Goal: Download file/media

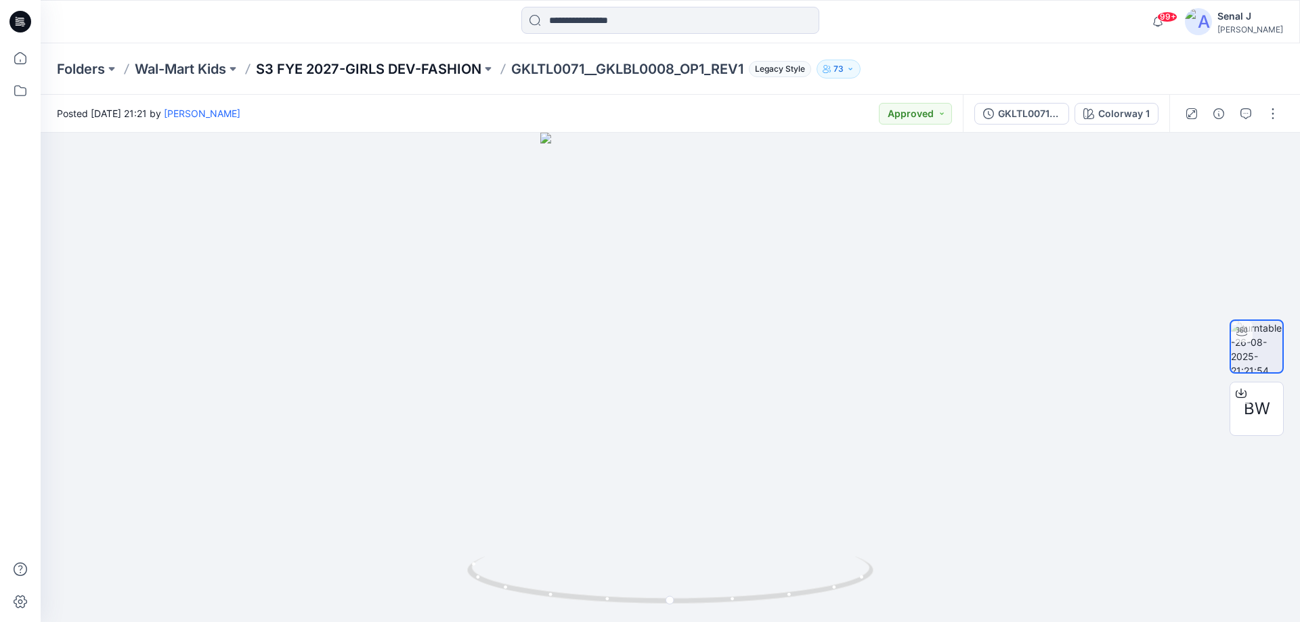
click at [395, 66] on p "S3 FYE 2027-GIRLS DEV-FASHION" at bounding box center [368, 69] width 225 height 19
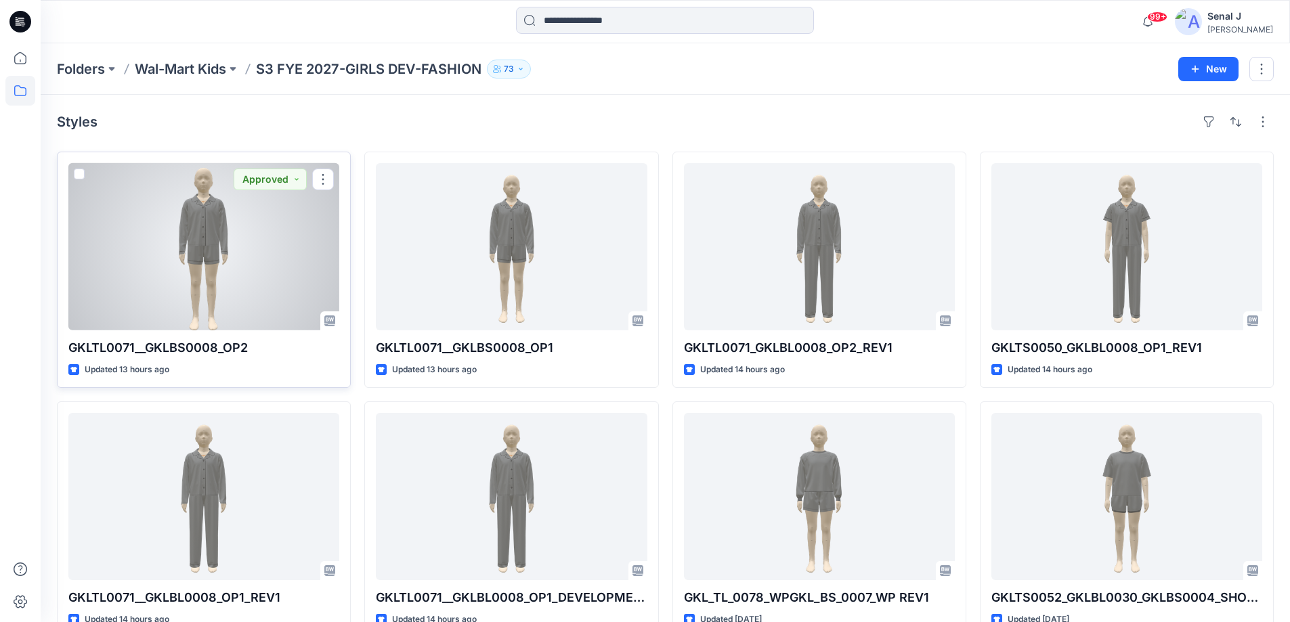
click at [229, 242] on div at bounding box center [203, 246] width 271 height 167
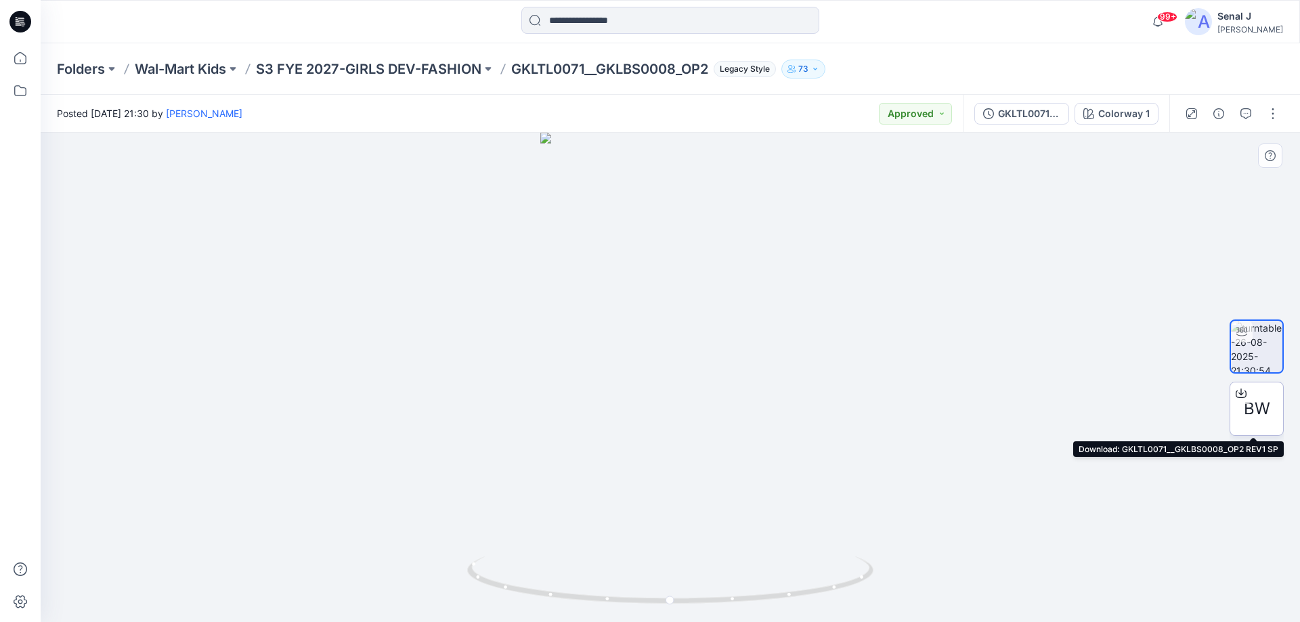
click at [1254, 401] on span "BW" at bounding box center [1257, 409] width 26 height 24
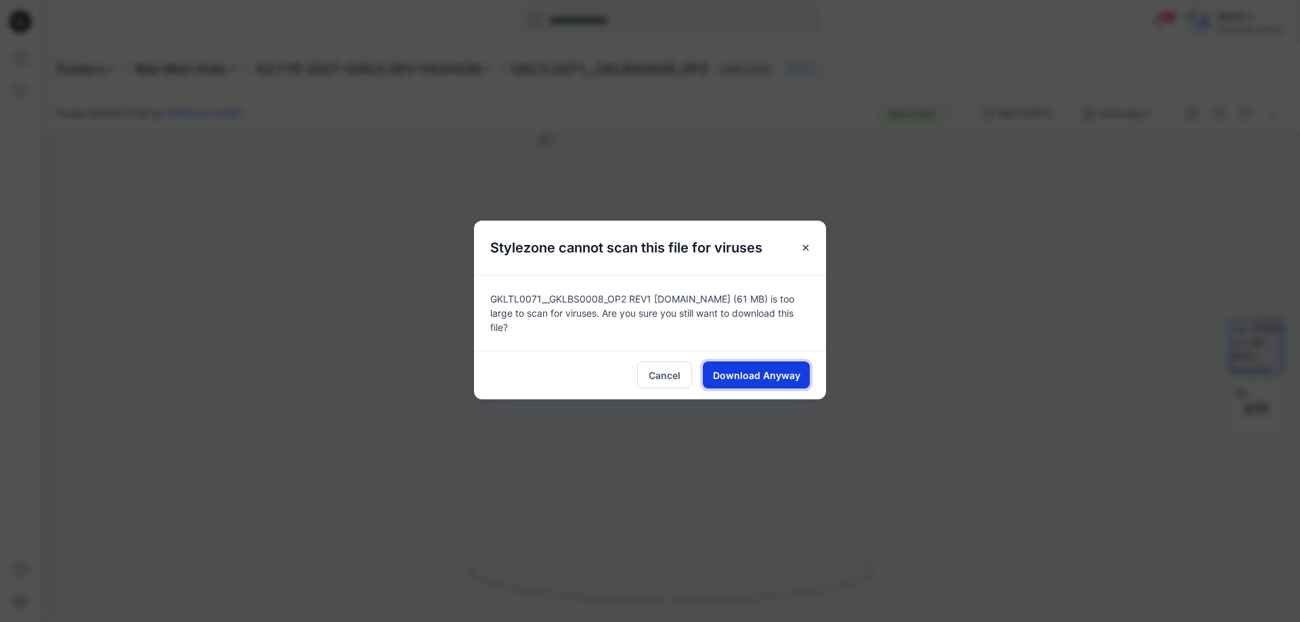
click at [743, 368] on span "Download Anyway" at bounding box center [756, 375] width 87 height 14
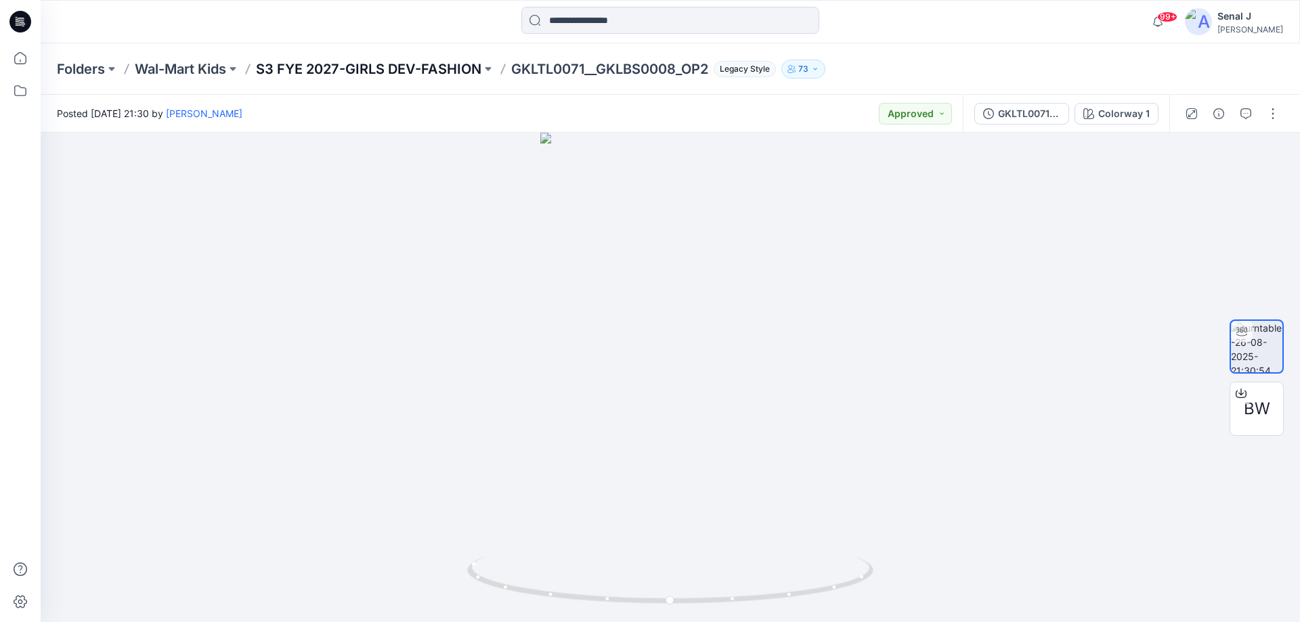
click at [305, 70] on p "S3 FYE 2027-GIRLS DEV-FASHION" at bounding box center [368, 69] width 225 height 19
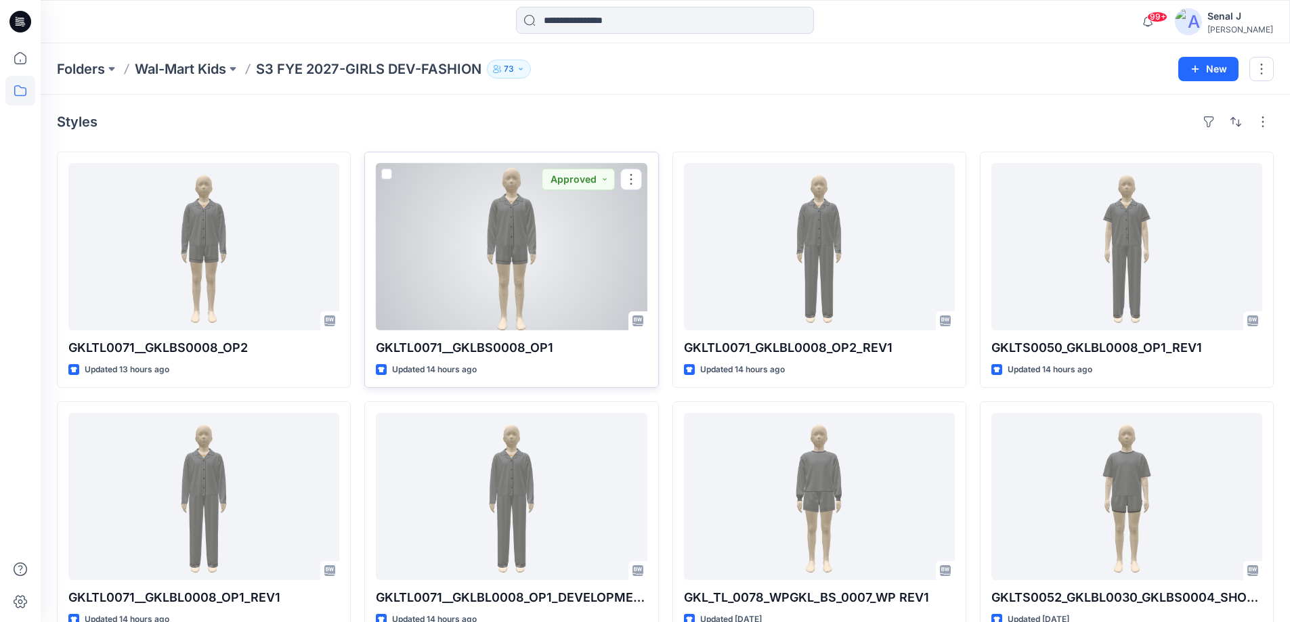
click at [531, 229] on div at bounding box center [511, 246] width 271 height 167
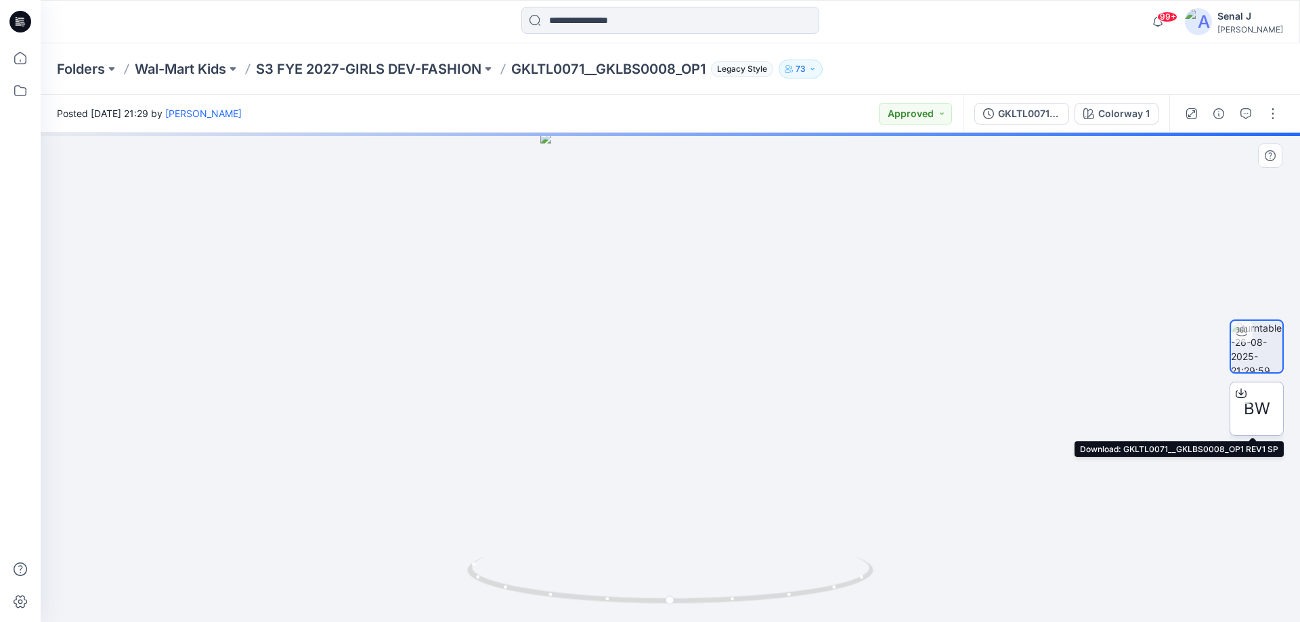
click at [1265, 402] on span "BW" at bounding box center [1257, 409] width 26 height 24
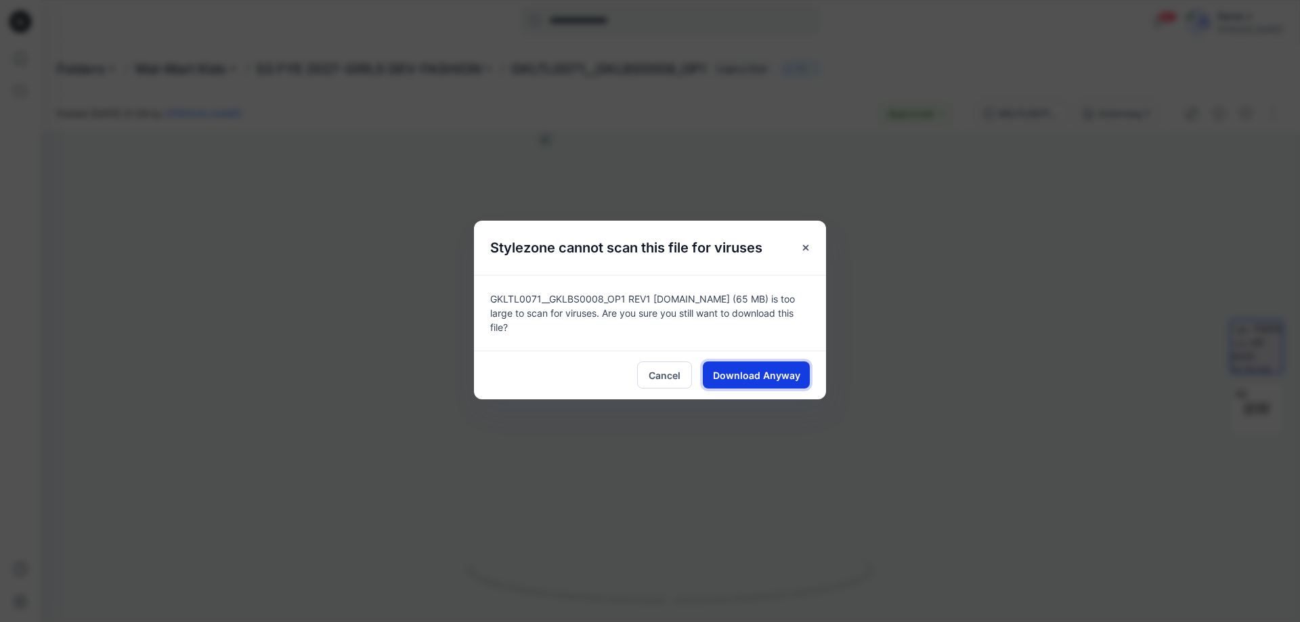
click at [739, 376] on span "Download Anyway" at bounding box center [756, 375] width 87 height 14
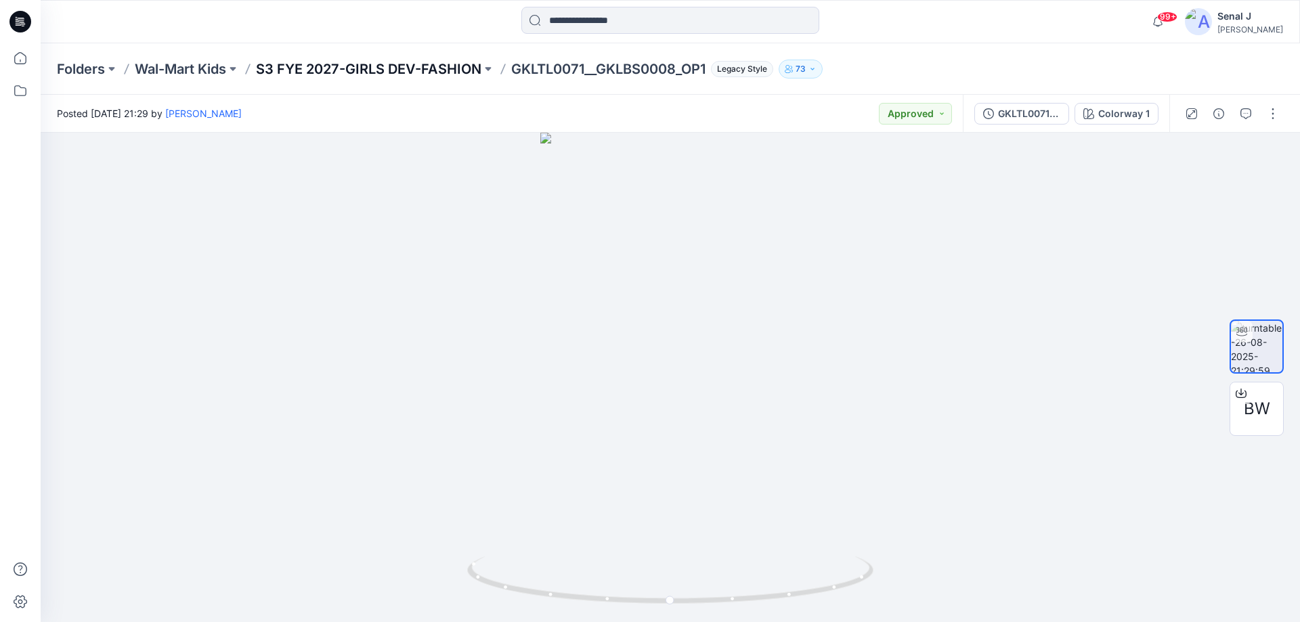
click at [327, 66] on p "S3 FYE 2027-GIRLS DEV-FASHION" at bounding box center [368, 69] width 225 height 19
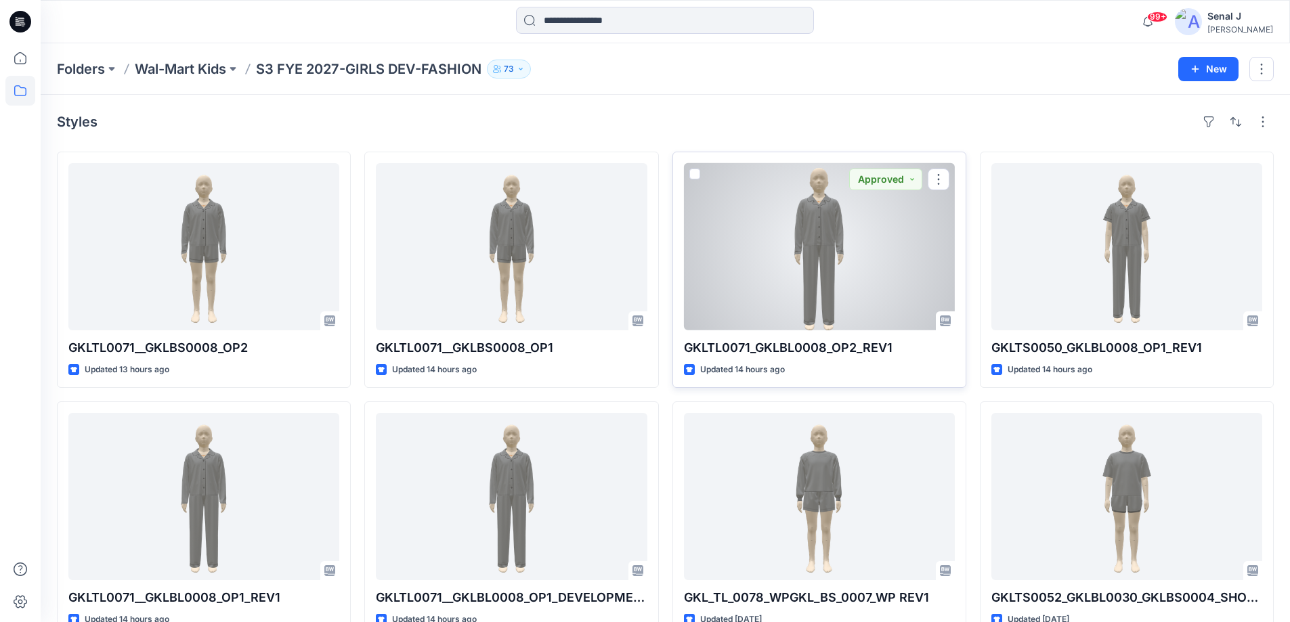
click at [825, 223] on div at bounding box center [819, 246] width 271 height 167
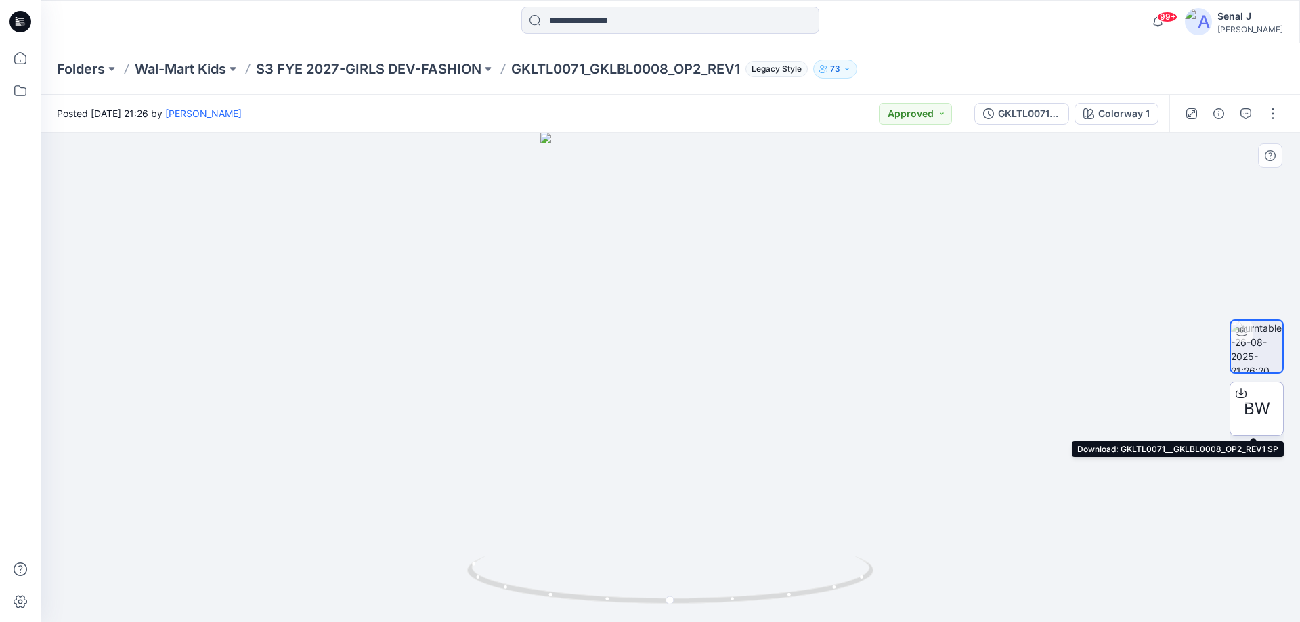
click at [1251, 410] on span "BW" at bounding box center [1257, 409] width 26 height 24
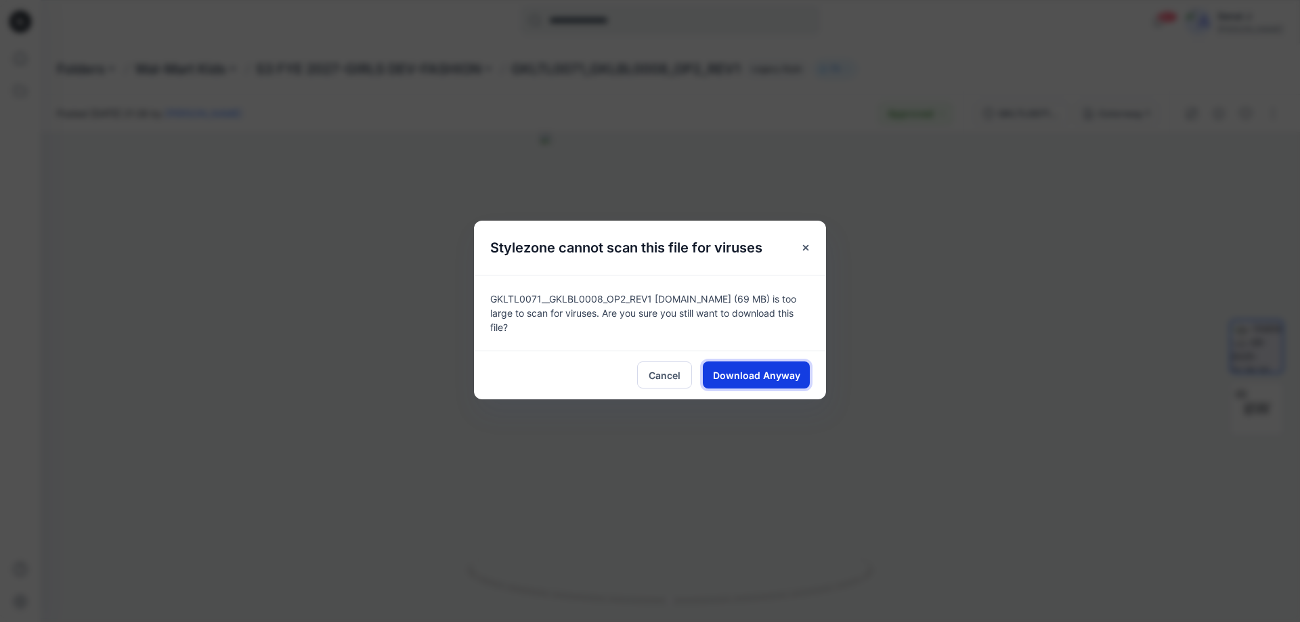
click at [730, 368] on span "Download Anyway" at bounding box center [756, 375] width 87 height 14
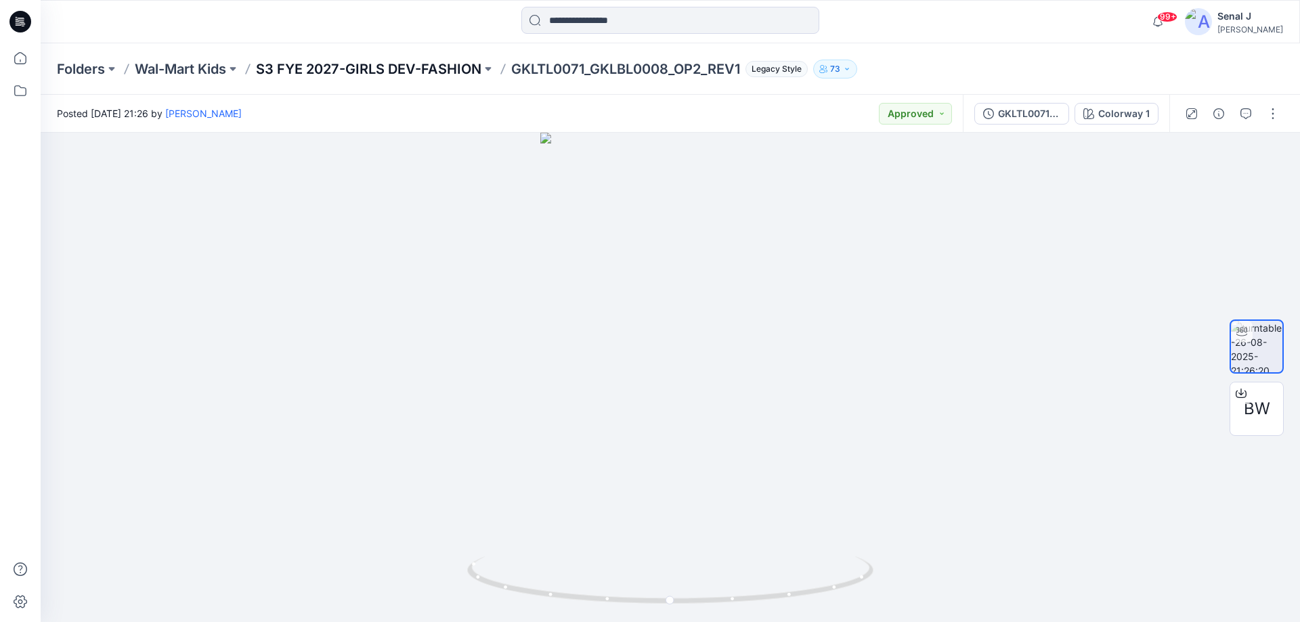
click at [343, 72] on p "S3 FYE 2027-GIRLS DEV-FASHION" at bounding box center [368, 69] width 225 height 19
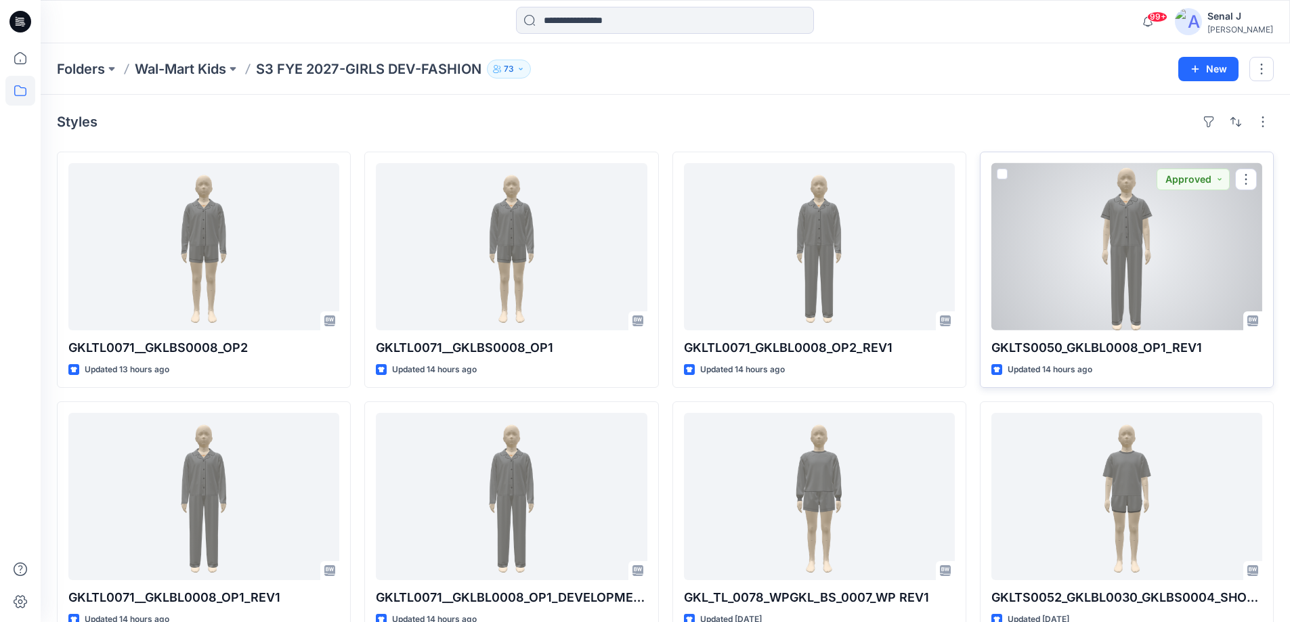
click at [1193, 248] on div at bounding box center [1126, 246] width 271 height 167
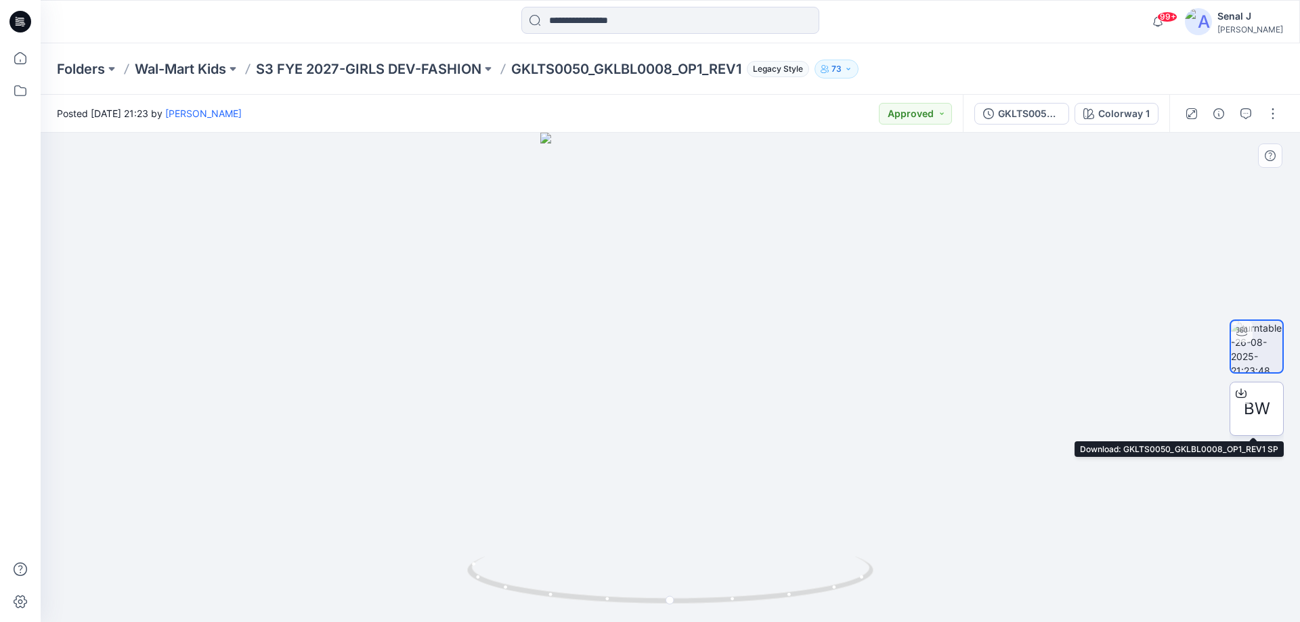
click at [1254, 408] on span "BW" at bounding box center [1257, 409] width 26 height 24
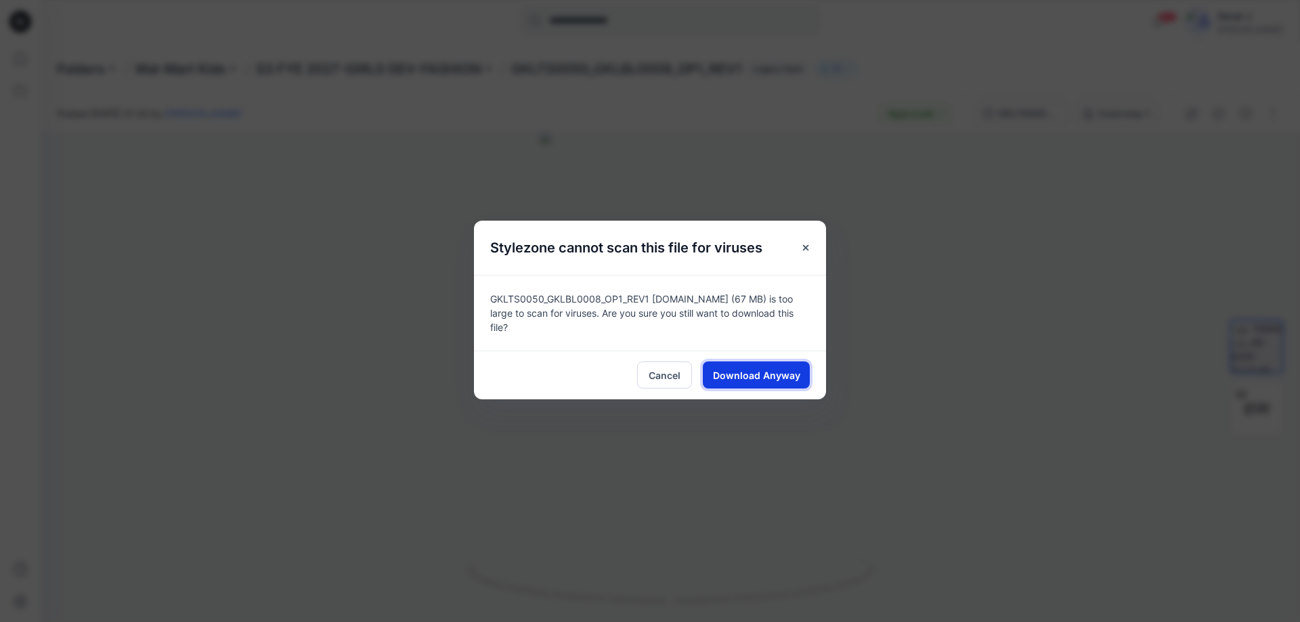
click at [746, 368] on span "Download Anyway" at bounding box center [756, 375] width 87 height 14
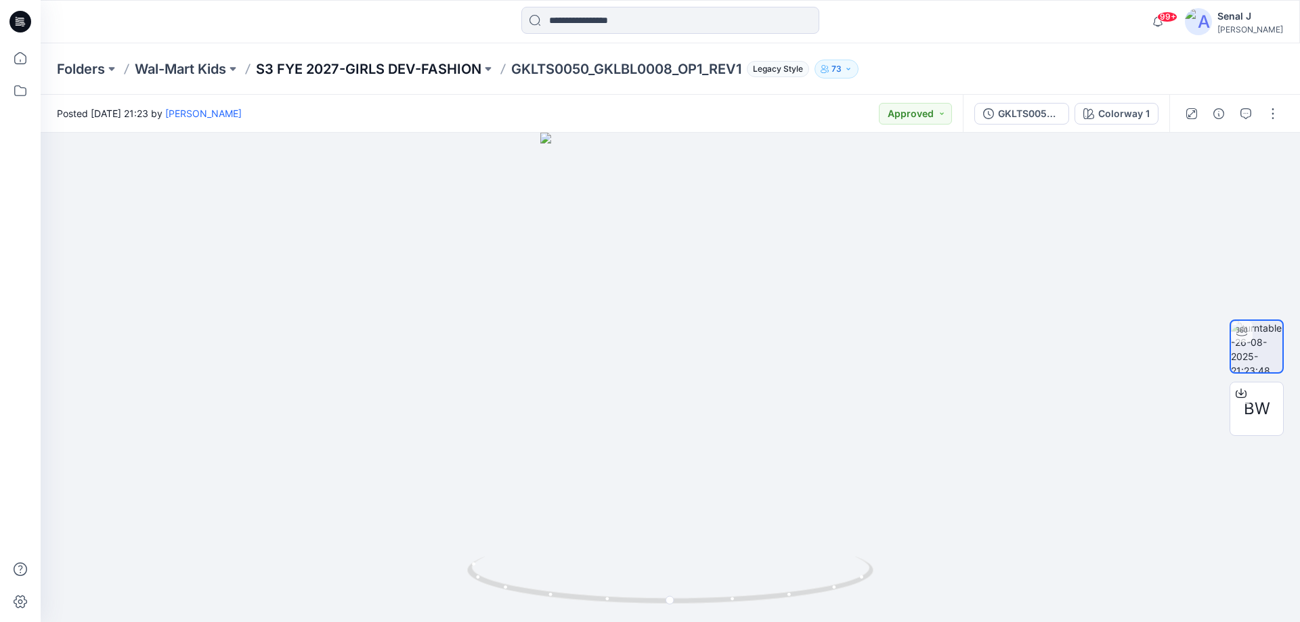
click at [345, 70] on p "S3 FYE 2027-GIRLS DEV-FASHION" at bounding box center [368, 69] width 225 height 19
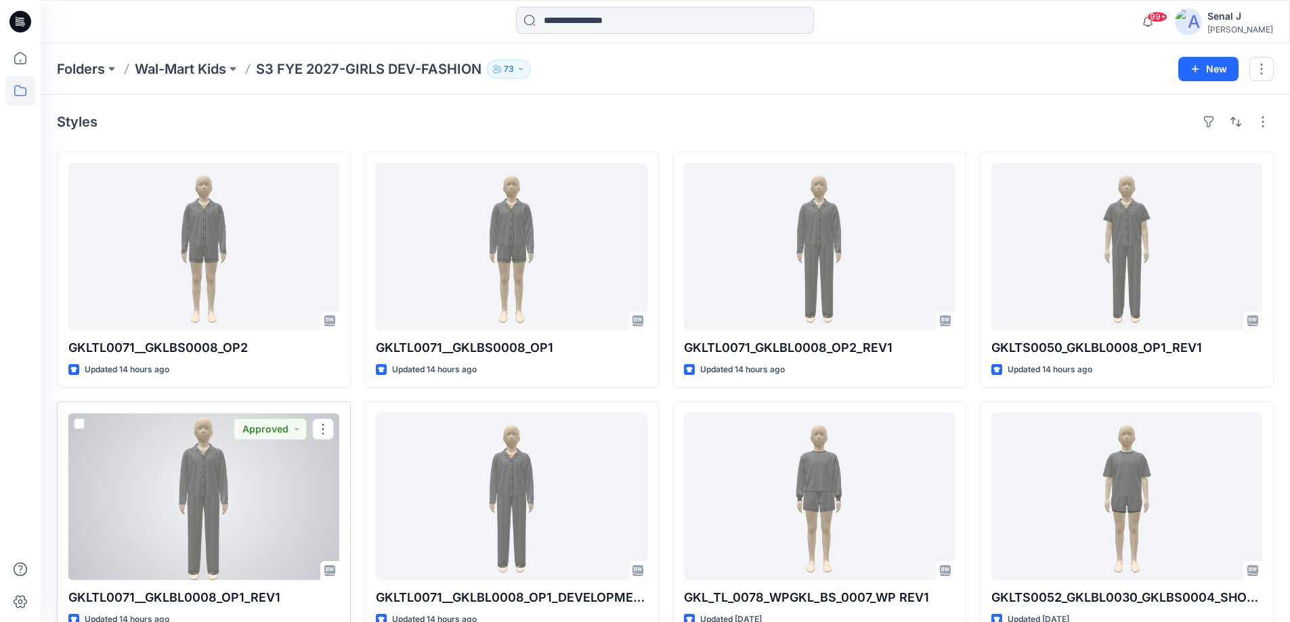
click at [183, 470] on div at bounding box center [203, 496] width 271 height 167
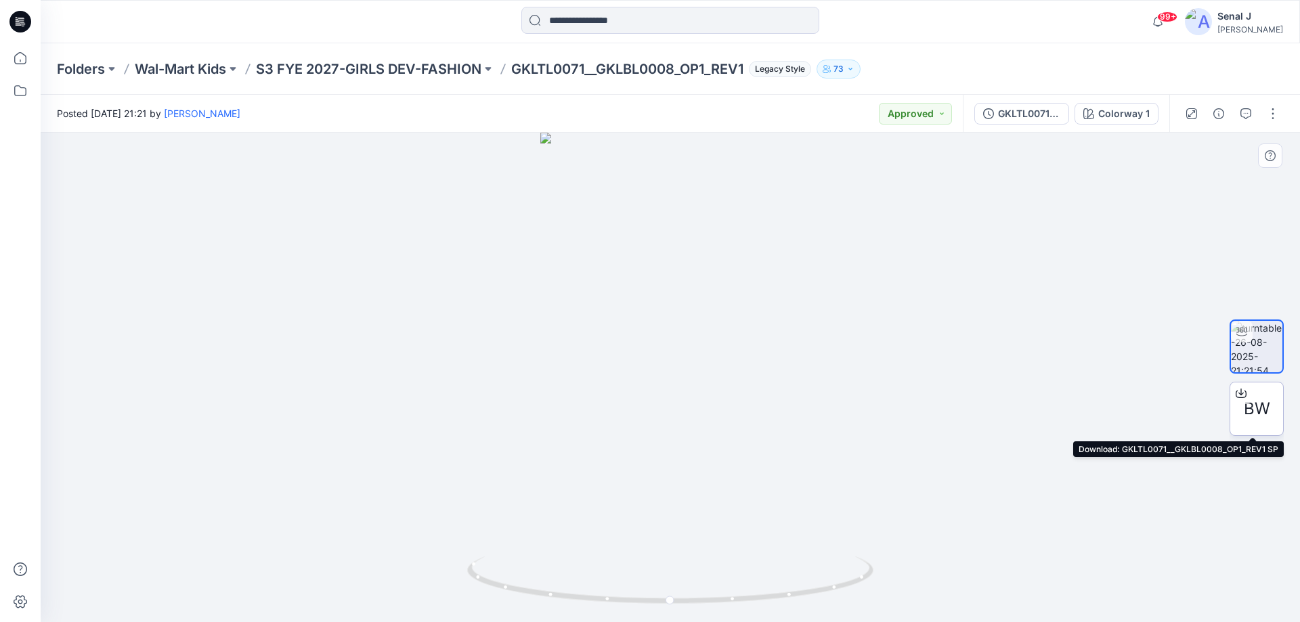
click at [1250, 401] on div at bounding box center [1241, 393] width 22 height 22
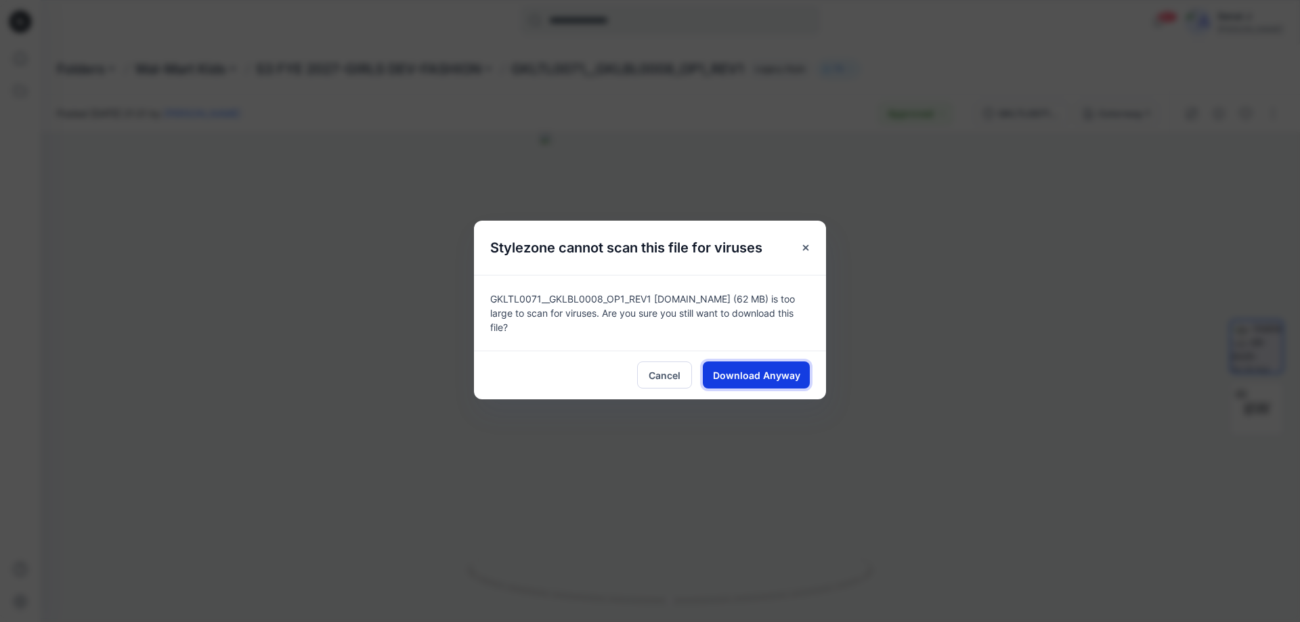
click at [749, 368] on span "Download Anyway" at bounding box center [756, 375] width 87 height 14
